Goal: Find contact information: Find contact information

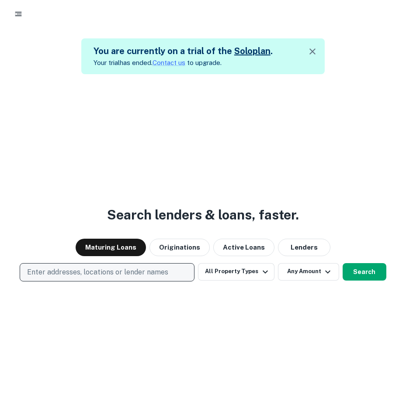
click at [116, 274] on p "Enter addresses, locations or lender names" at bounding box center [97, 272] width 141 height 10
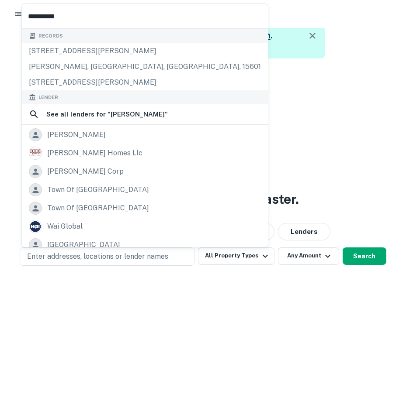
scroll to position [31, 0]
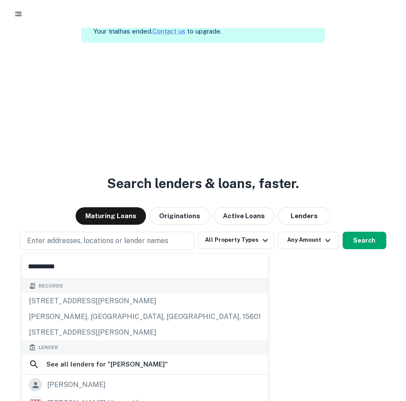
click at [109, 262] on input "**********" at bounding box center [145, 266] width 246 height 24
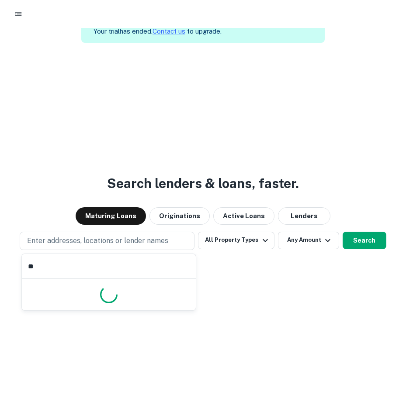
type input "*"
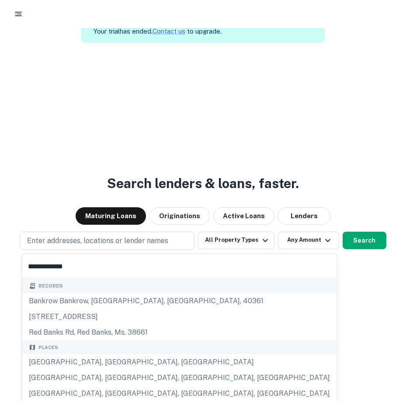
type input "**********"
click at [304, 221] on button "Lenders" at bounding box center [304, 215] width 52 height 17
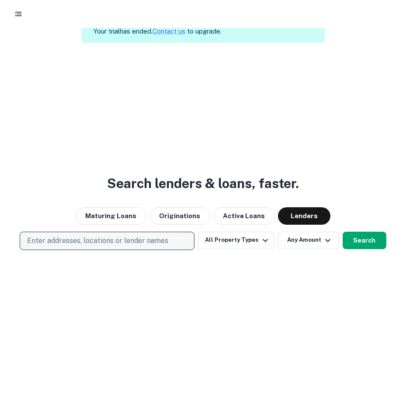
click at [41, 239] on p "Enter addresses, locations or lender names" at bounding box center [97, 241] width 141 height 10
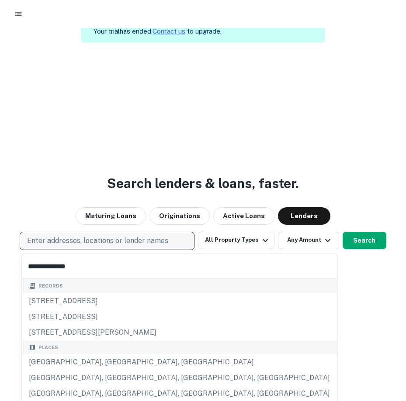
type input "**********"
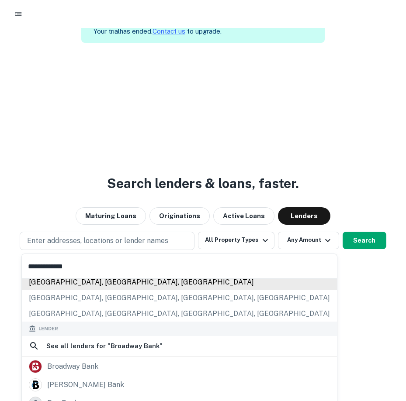
scroll to position [124, 0]
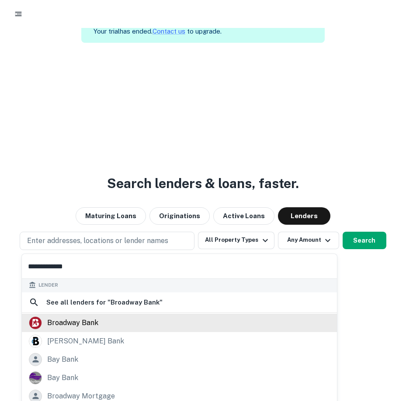
click at [76, 323] on div "broadway bank" at bounding box center [72, 323] width 51 height 13
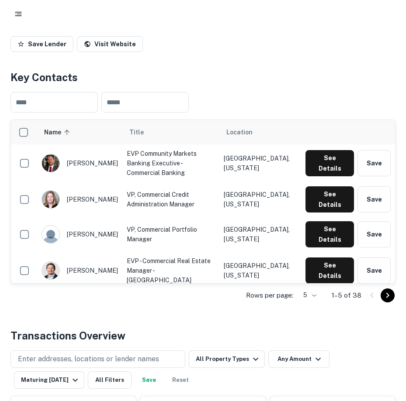
scroll to position [131, 0]
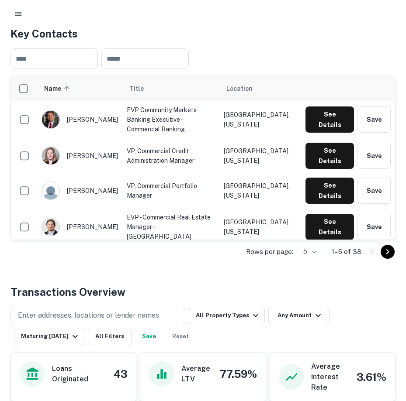
click at [316, 250] on button "See Details" at bounding box center [329, 263] width 48 height 26
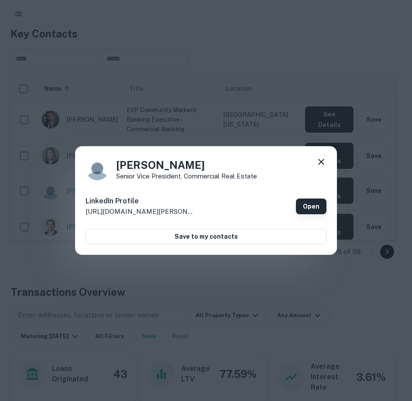
click at [307, 210] on link "Open" at bounding box center [311, 207] width 31 height 16
click at [319, 162] on icon at bounding box center [321, 162] width 10 height 10
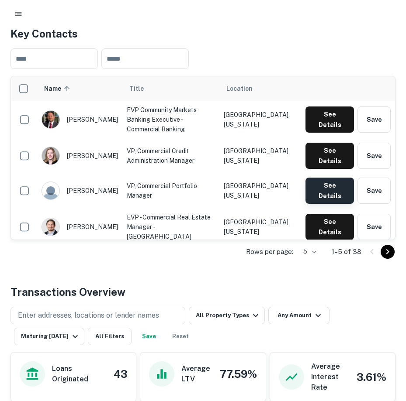
click at [332, 178] on button "See Details" at bounding box center [329, 191] width 48 height 26
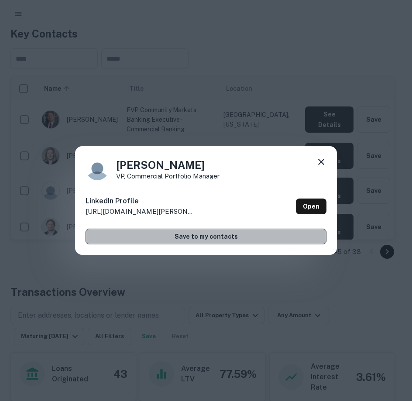
click at [250, 238] on button "Save to my contacts" at bounding box center [206, 237] width 241 height 16
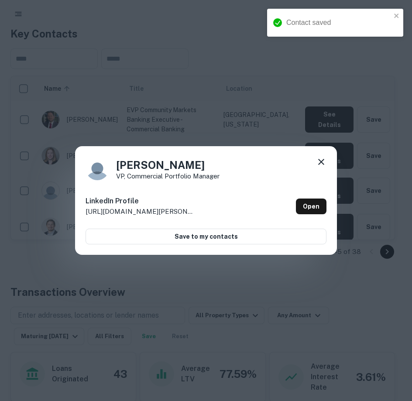
click at [302, 24] on div "Contact saved" at bounding box center [339, 22] width 105 height 10
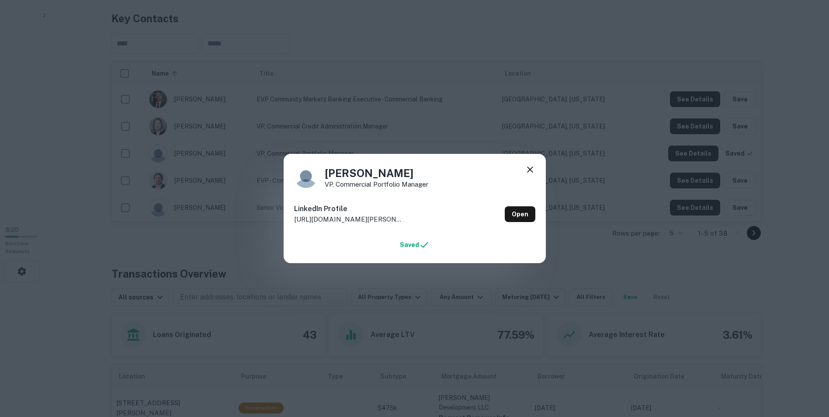
click at [405, 163] on div "[PERSON_NAME] VP, Commercial Portfolio Manager LinkedIn Profile [URL][DOMAIN_NA…" at bounding box center [415, 208] width 262 height 109
click at [405, 174] on icon at bounding box center [530, 169] width 10 height 10
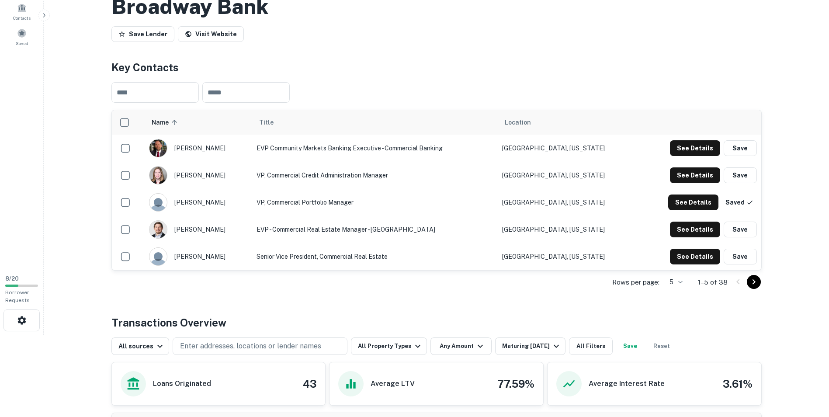
scroll to position [0, 0]
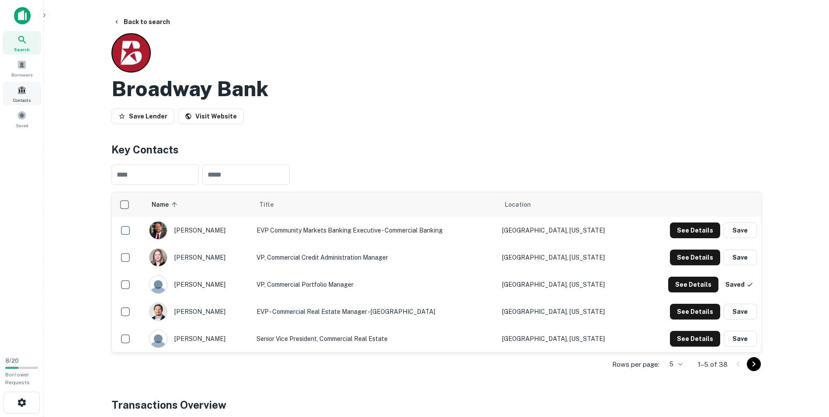
click at [25, 97] on span "Contacts" at bounding box center [21, 100] width 17 height 7
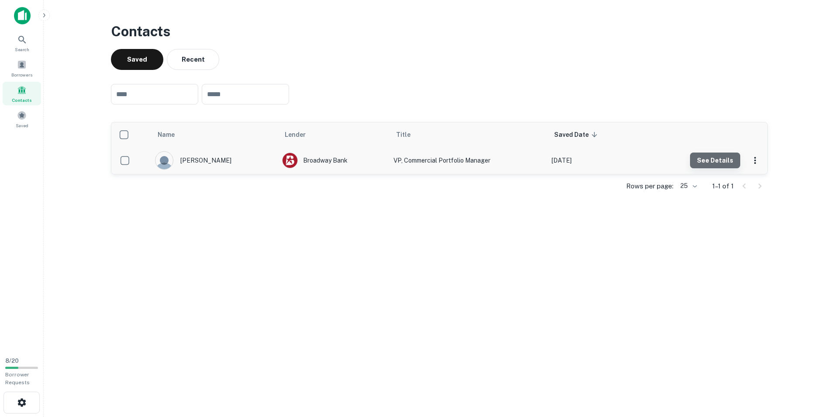
click at [723, 164] on button "See Details" at bounding box center [715, 160] width 50 height 16
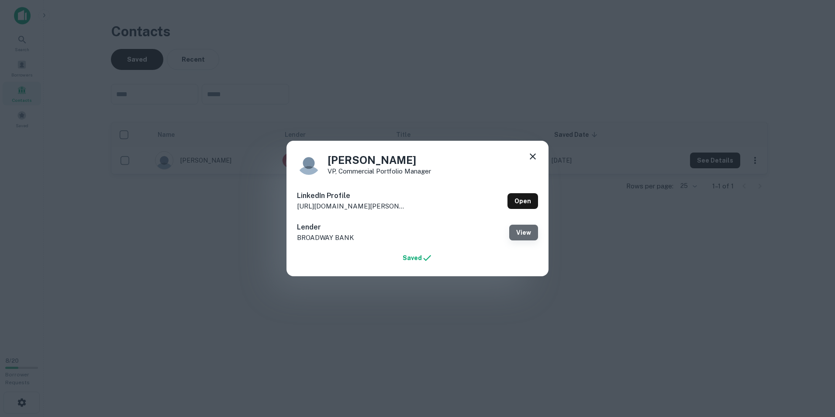
click at [515, 228] on button "View" at bounding box center [523, 233] width 29 height 16
